Goal: Task Accomplishment & Management: Manage account settings

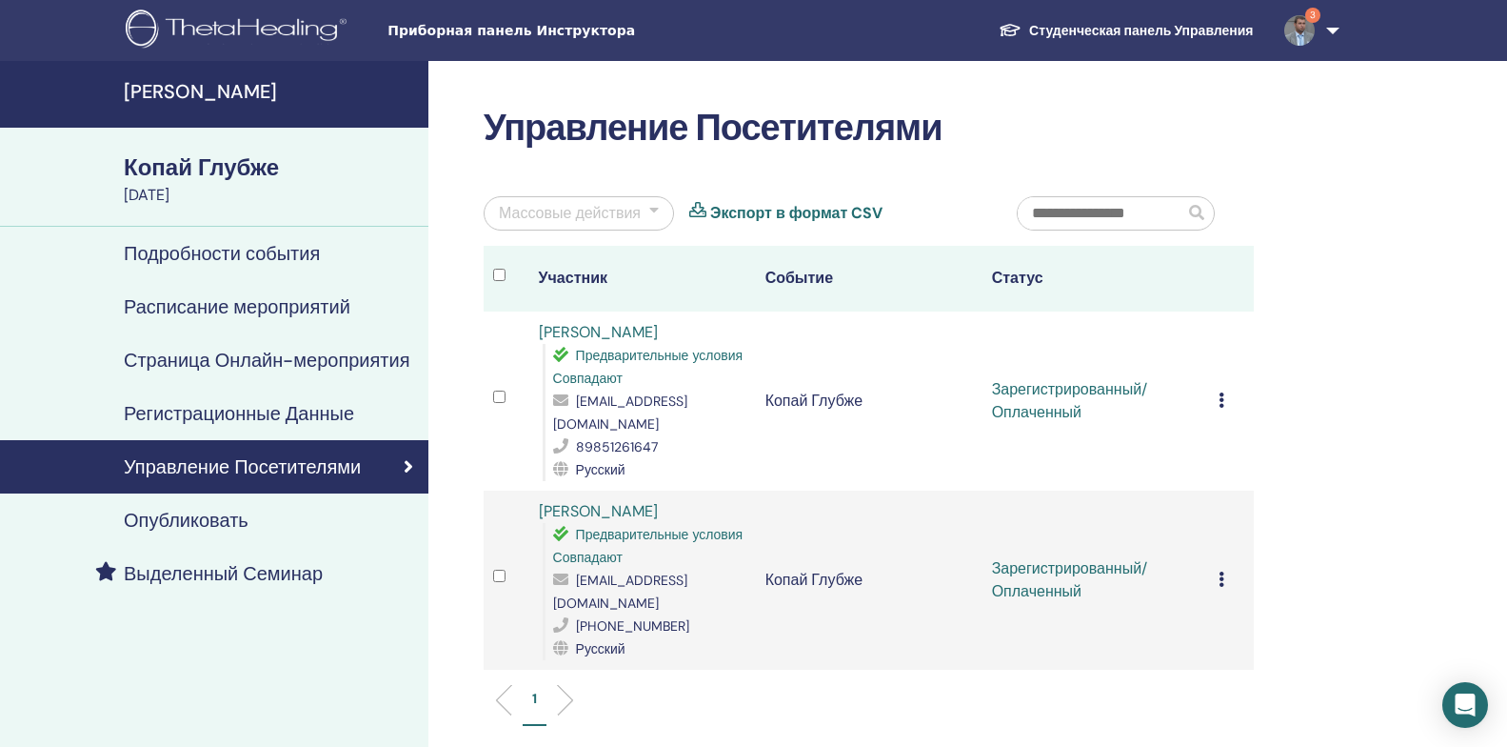
click at [223, 97] on ya-tr-span "[PERSON_NAME]" at bounding box center [200, 91] width 153 height 25
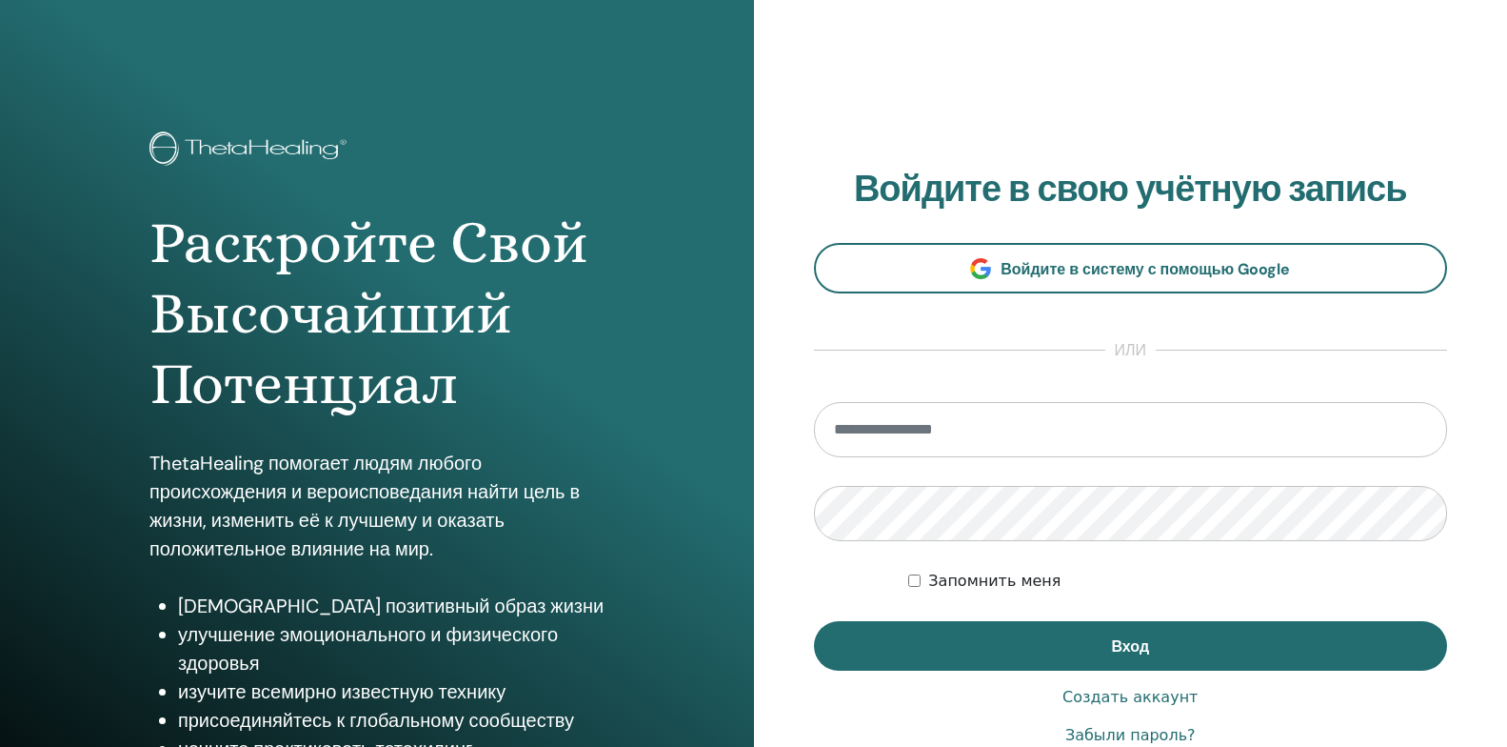
click at [947, 435] on input "email" at bounding box center [1131, 429] width 634 height 55
type input "**********"
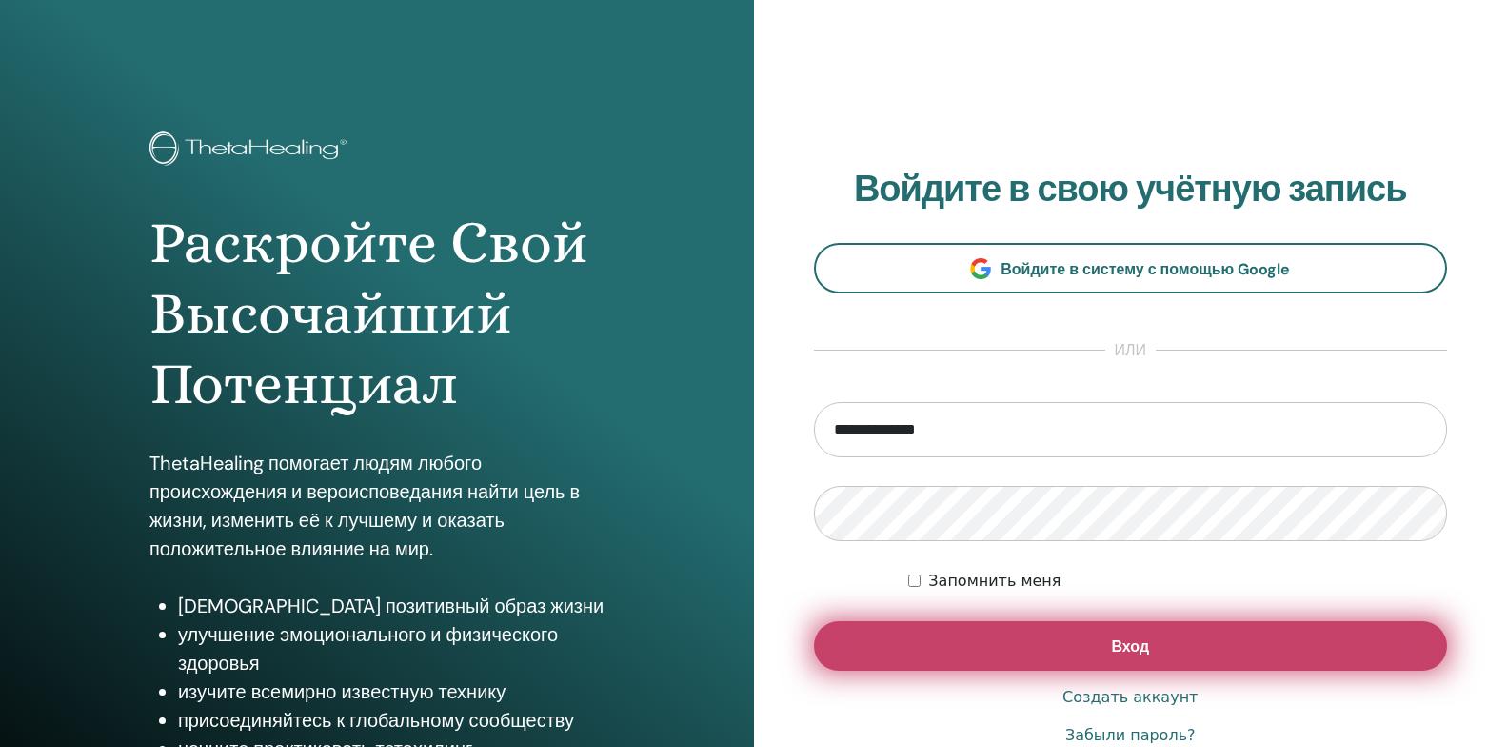
click at [907, 655] on button "Вход" at bounding box center [1131, 646] width 634 height 50
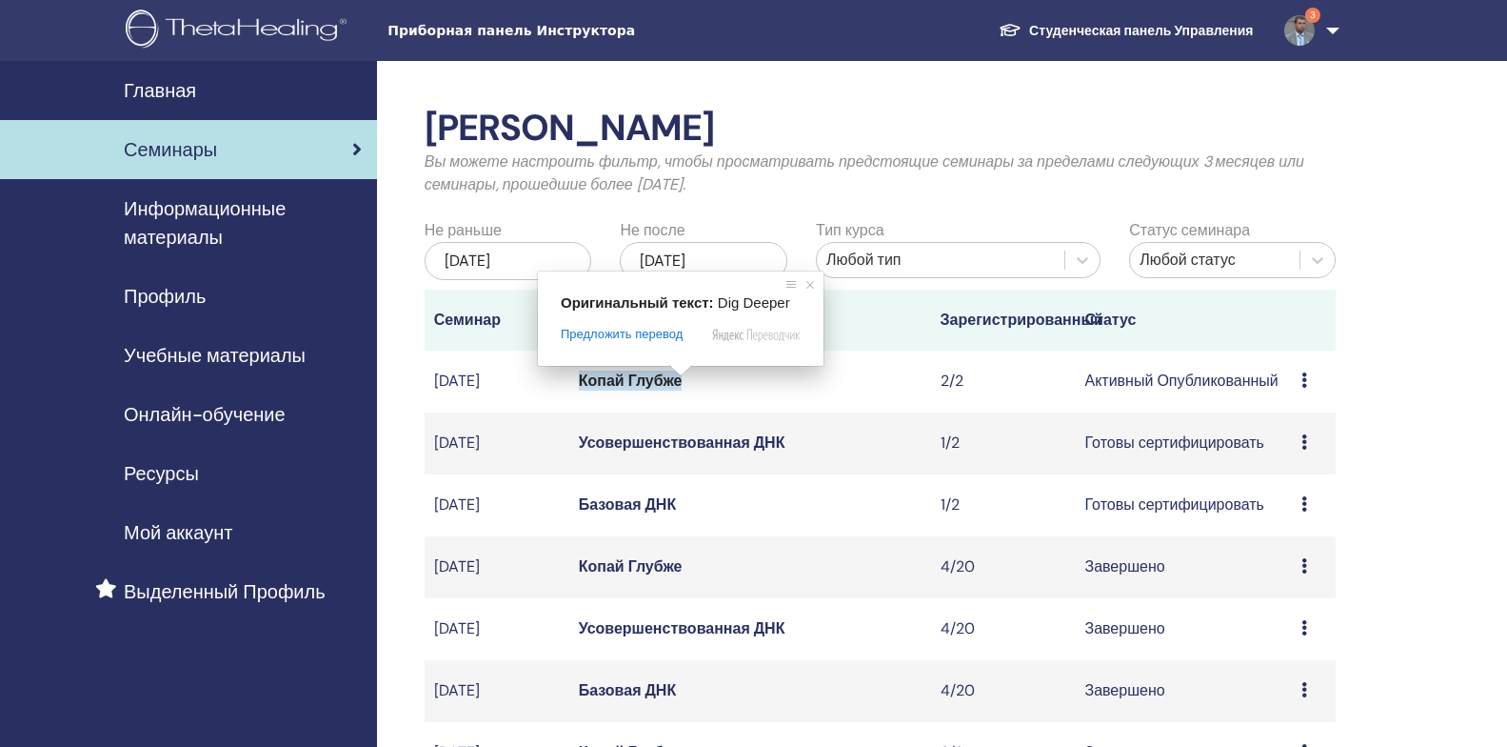
click at [660, 378] on ya-tr-span "Копай Глубже" at bounding box center [631, 380] width 104 height 20
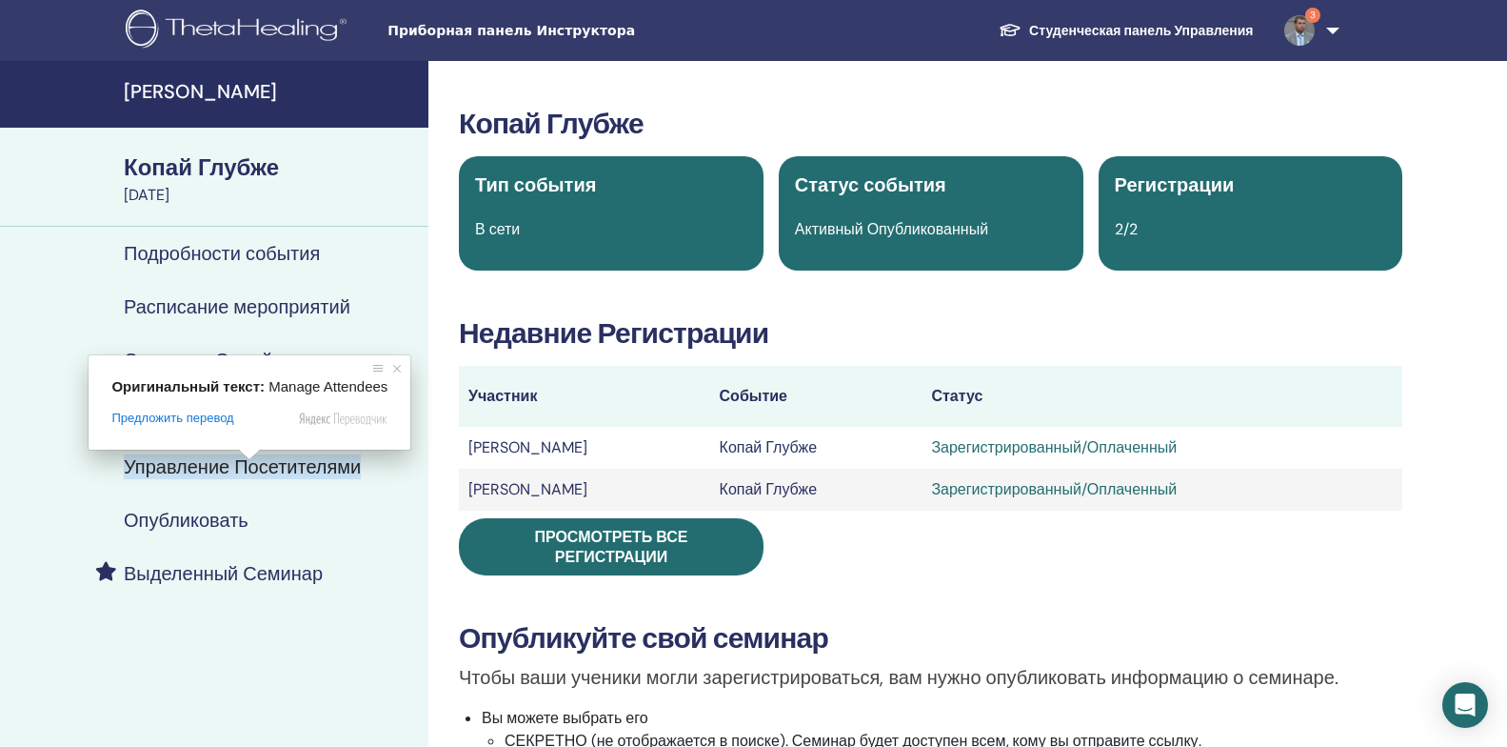
click at [253, 466] on ya-tr-span "Управление Посетителями" at bounding box center [242, 466] width 237 height 25
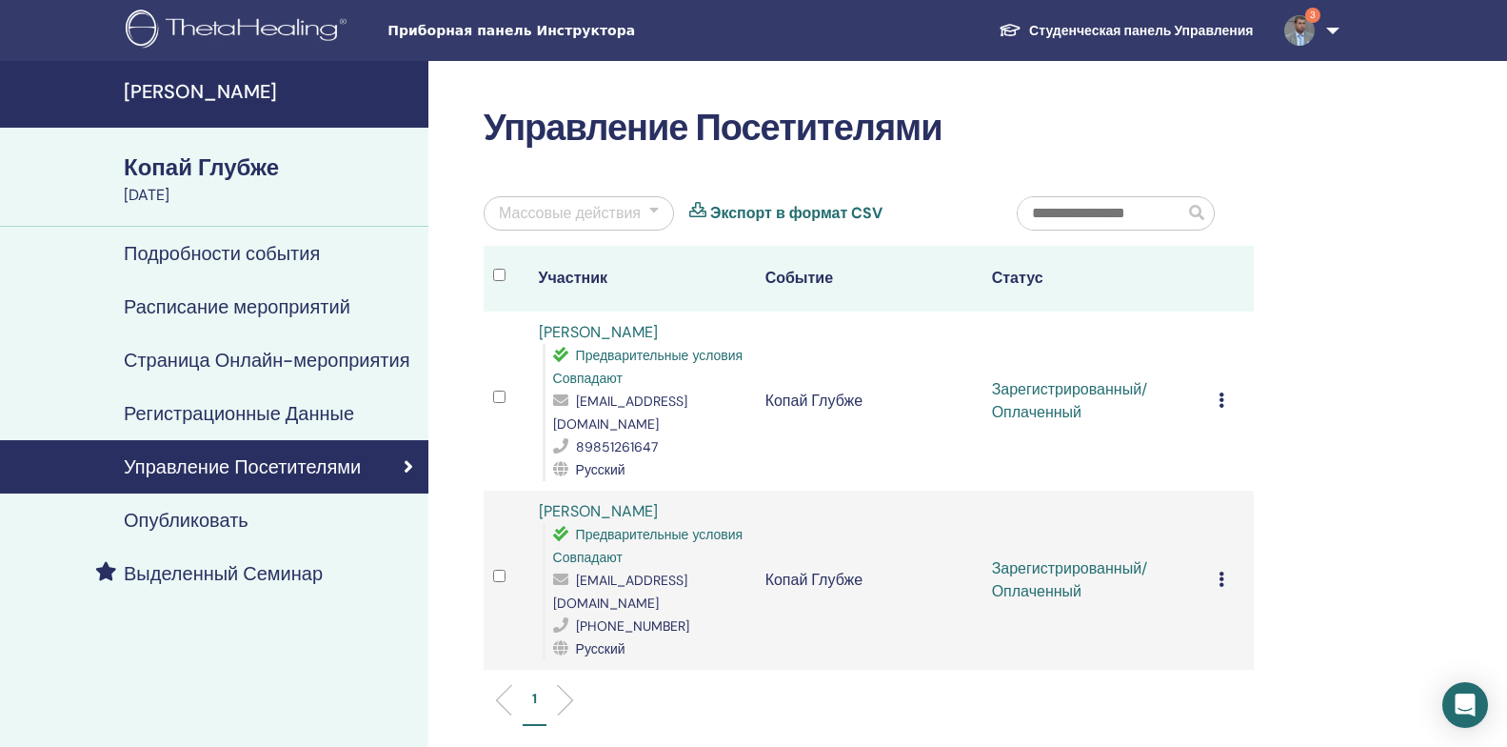
click at [1223, 394] on icon at bounding box center [1222, 399] width 6 height 15
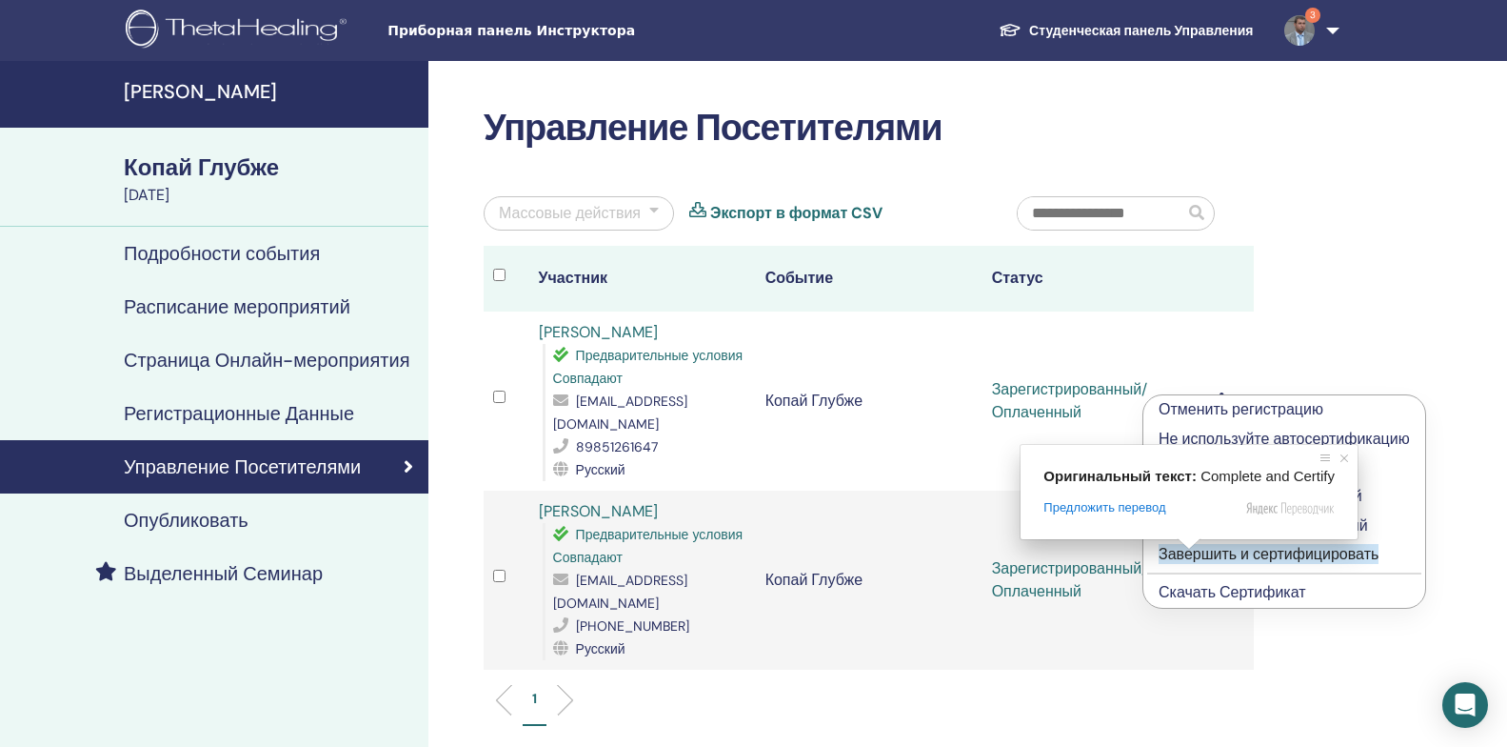
click at [1211, 555] on ya-tr-span "Завершить и сертифицировать" at bounding box center [1269, 554] width 220 height 20
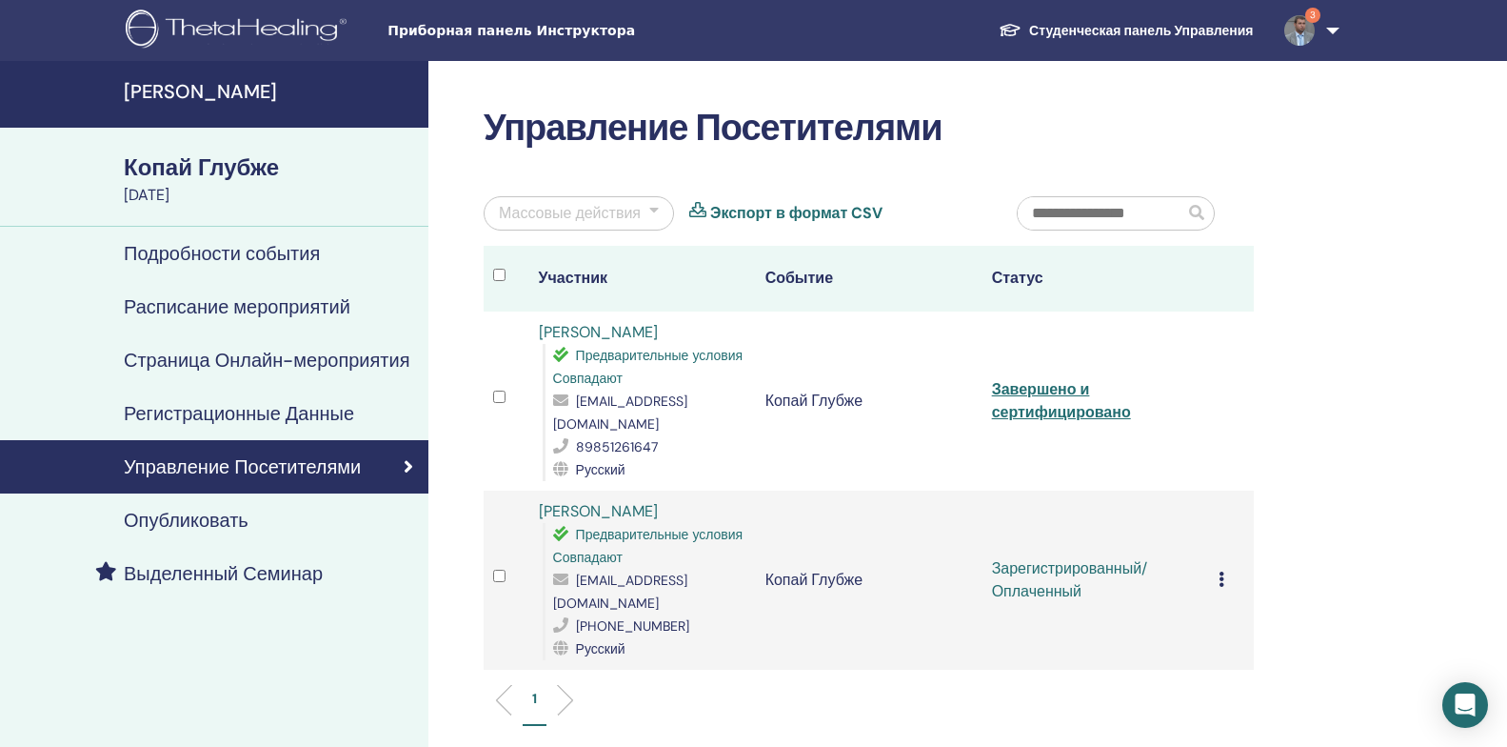
click at [1223, 571] on icon at bounding box center [1222, 578] width 6 height 15
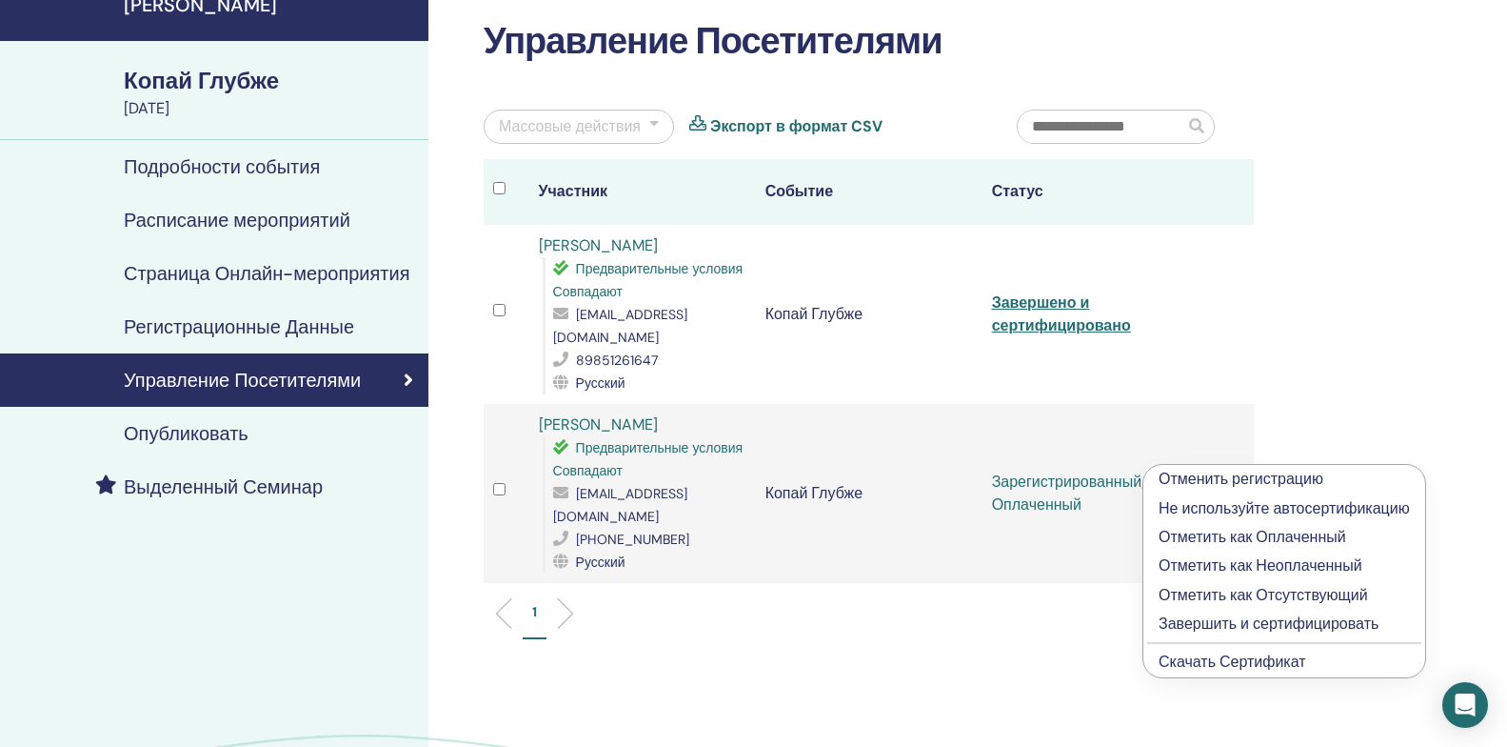
scroll to position [95, 0]
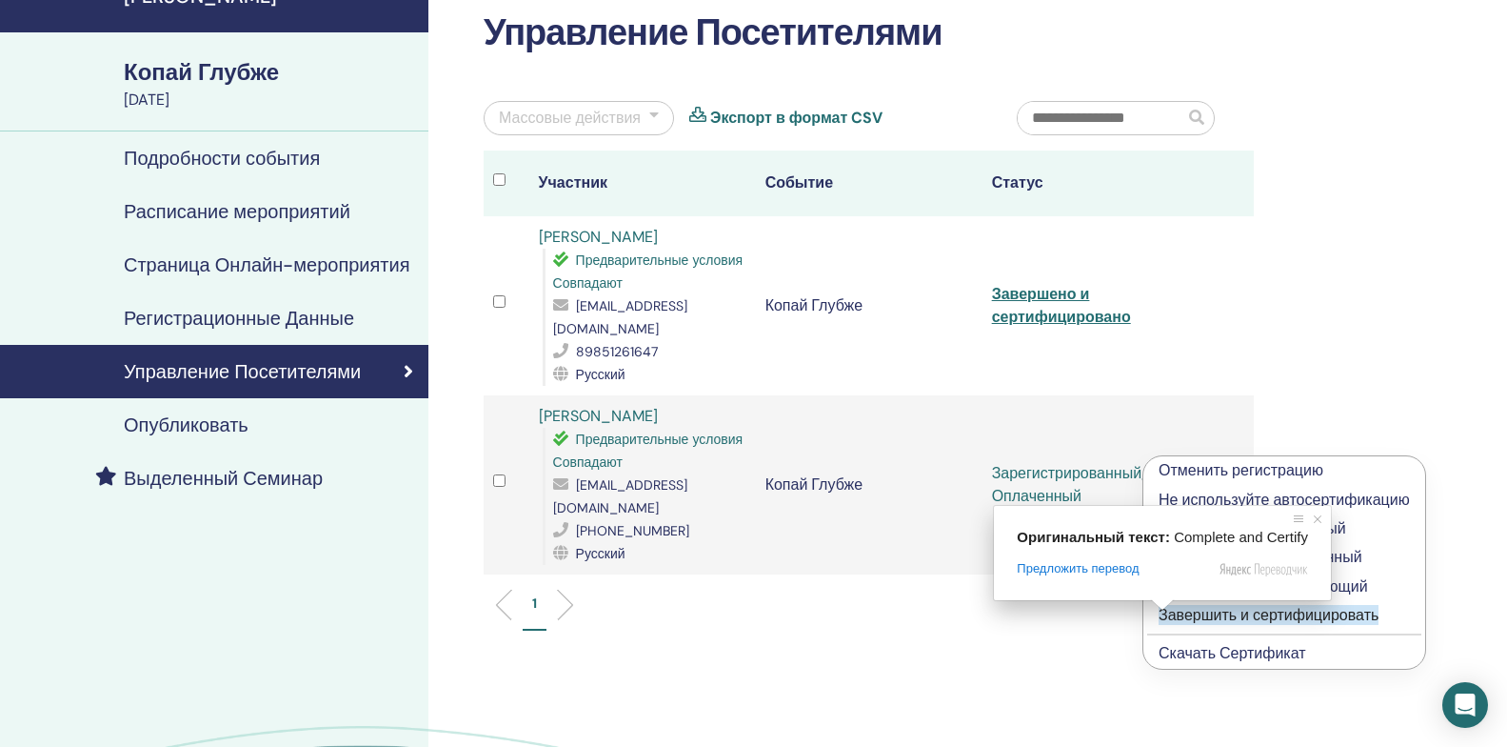
click at [1244, 613] on ya-tr-span "Завершить и сертифицировать" at bounding box center [1269, 615] width 220 height 20
